Goal: Task Accomplishment & Management: Manage account settings

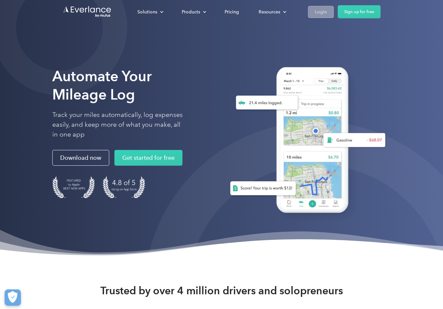
click at [318, 11] on div "Login" at bounding box center [321, 12] width 12 height 8
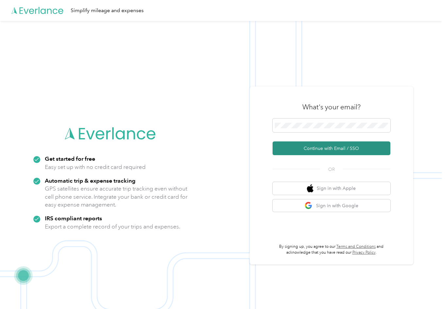
click at [331, 148] on button "Continue with Email / SSO" at bounding box center [331, 148] width 118 height 14
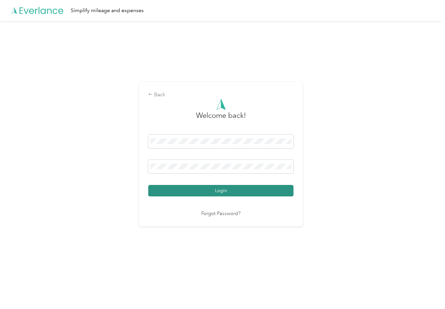
click at [266, 187] on button "Login" at bounding box center [220, 190] width 145 height 11
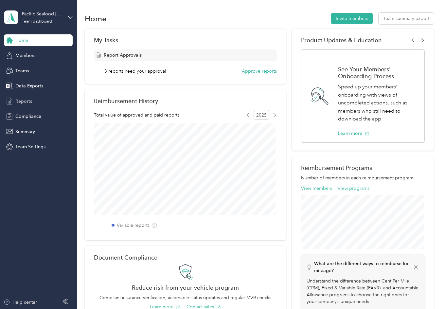
click at [32, 99] on span "Reports" at bounding box center [23, 101] width 17 height 7
